Goal: Transaction & Acquisition: Purchase product/service

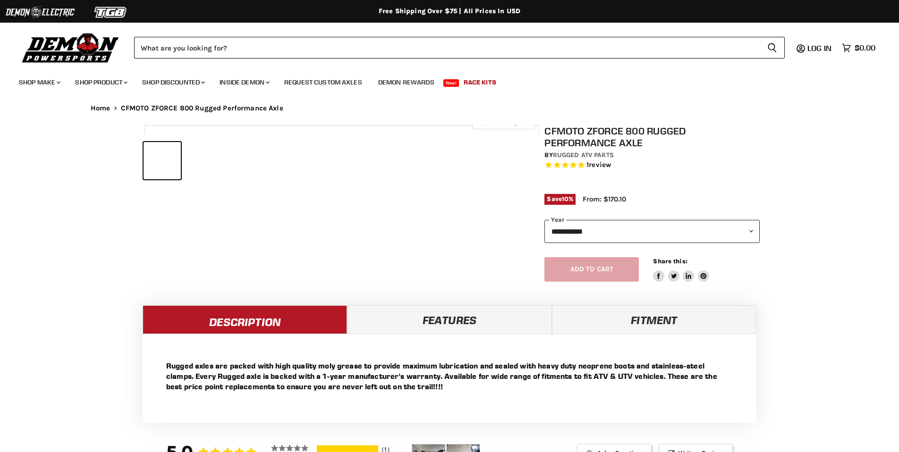
select select "******"
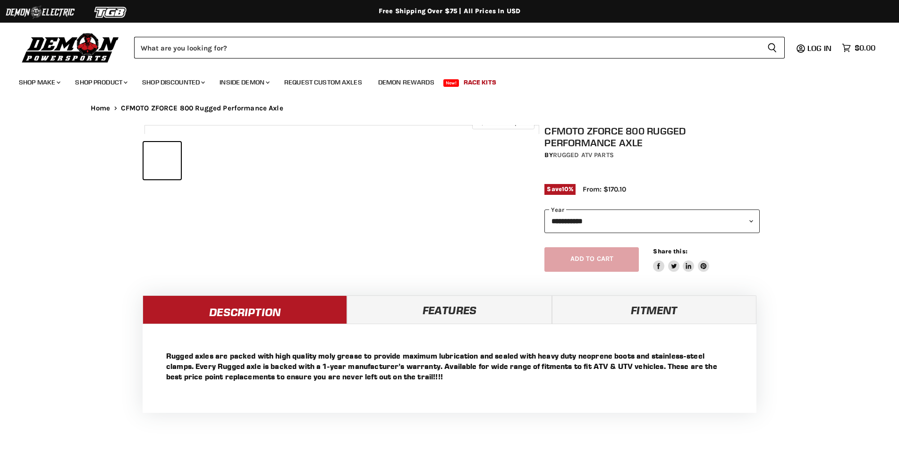
select select "******"
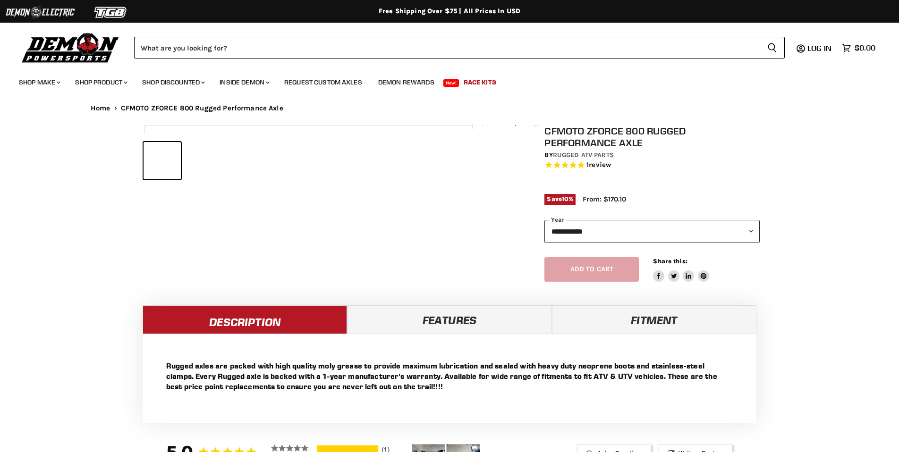
select select "******"
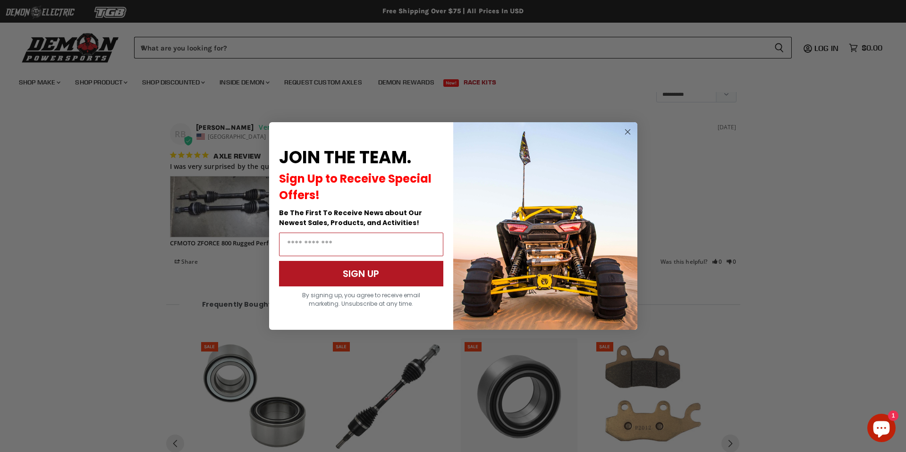
scroll to position [744, 0]
